Goal: Transaction & Acquisition: Purchase product/service

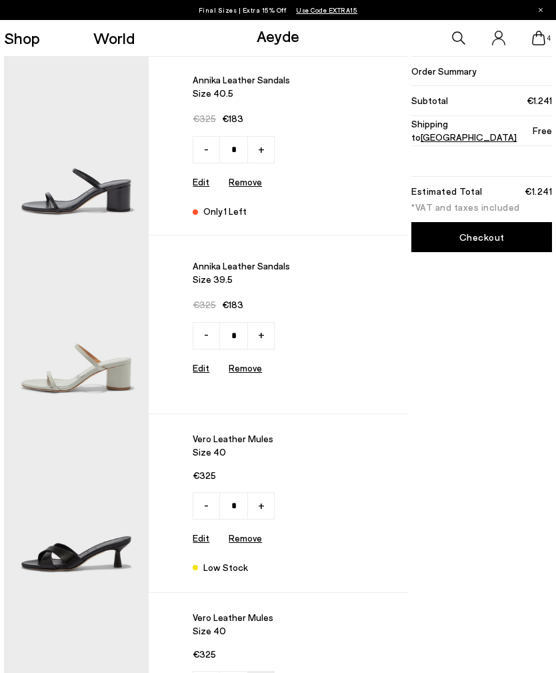
type input "*"
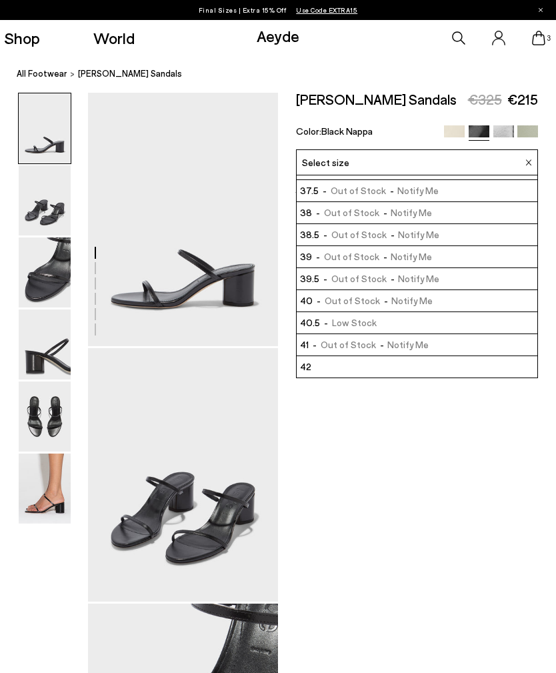
scroll to position [39, 0]
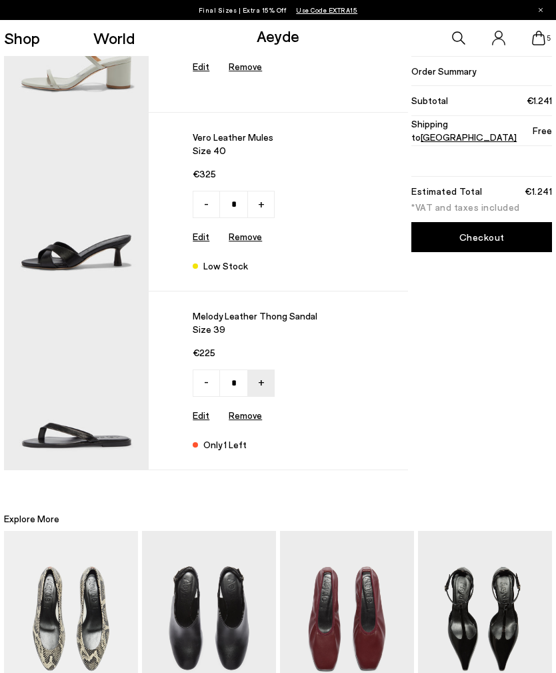
scroll to position [480, 0]
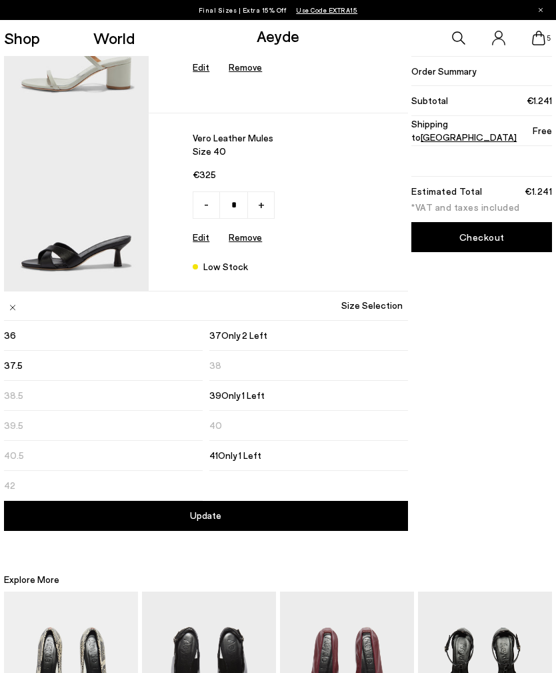
click at [516, 449] on div "Order Summary Subtotal €1.241 Shipping to Greece Free Estimated Total €1.241 *V…" at bounding box center [481, 53] width 143 height 954
click at [526, 400] on div "Order Summary Subtotal €1.241 Shipping to Greece Free Estimated Total €1.241 *V…" at bounding box center [481, 53] width 143 height 954
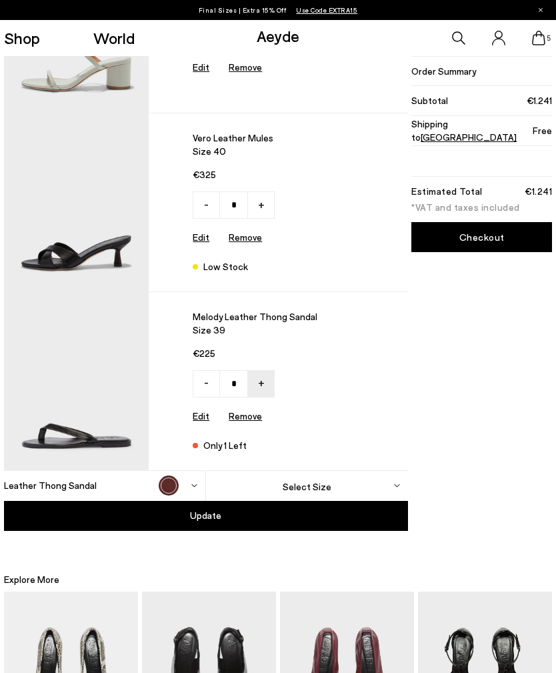
click at [112, 408] on img at bounding box center [76, 381] width 145 height 178
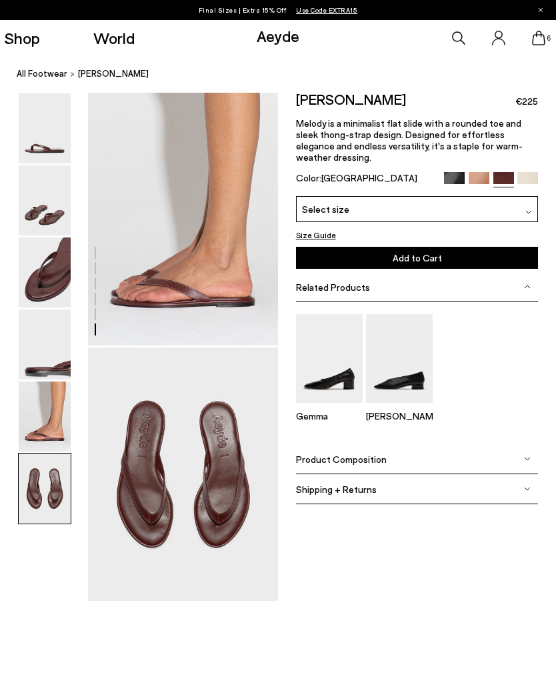
click at [49, 396] on img at bounding box center [45, 417] width 52 height 70
